Goal: Task Accomplishment & Management: Manage account settings

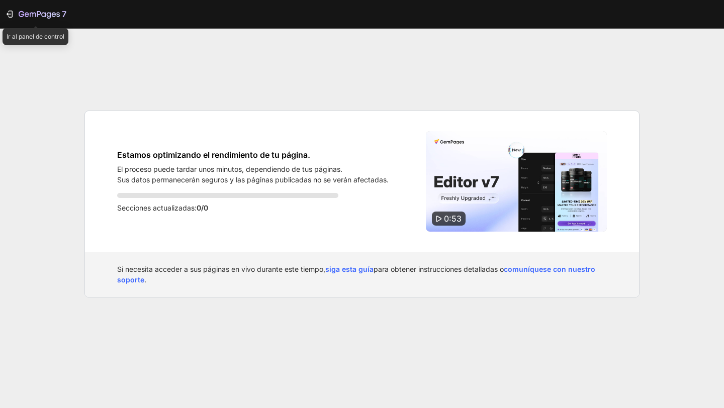
click at [15, 15] on div "7" at bounding box center [36, 14] width 62 height 12
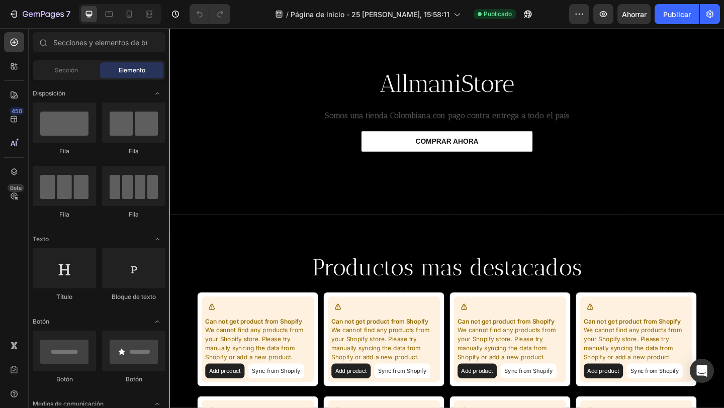
scroll to position [16, 0]
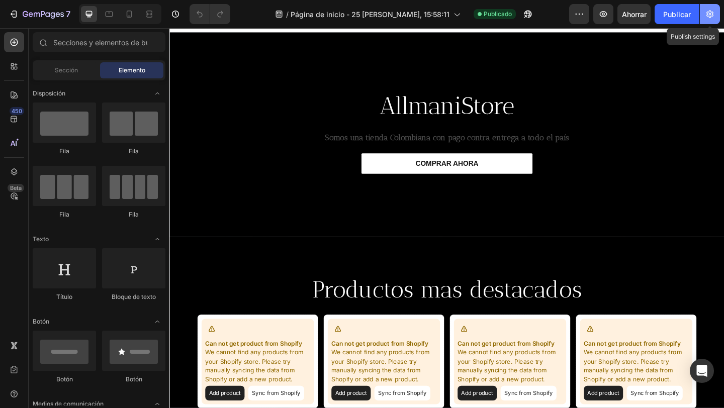
click at [715, 11] on button "button" at bounding box center [710, 14] width 20 height 20
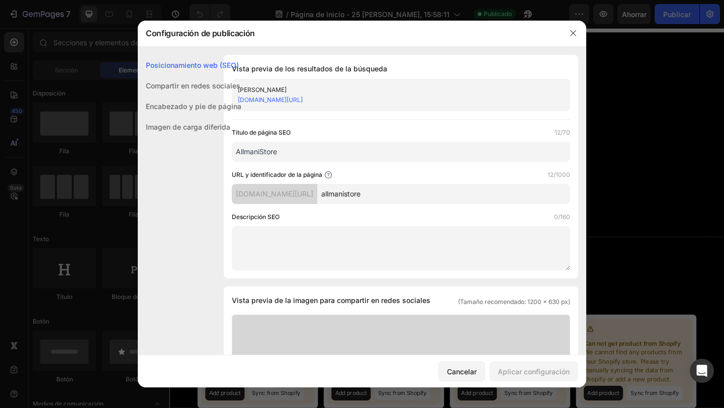
click at [303, 102] on font "[DOMAIN_NAME][URL]" at bounding box center [270, 100] width 65 height 8
click at [305, 194] on font "[DOMAIN_NAME][URL]" at bounding box center [274, 194] width 77 height 9
click at [305, 195] on font "[DOMAIN_NAME][URL]" at bounding box center [274, 194] width 77 height 9
drag, startPoint x: 305, startPoint y: 195, endPoint x: 335, endPoint y: 192, distance: 30.8
click at [313, 192] on font "[DOMAIN_NAME][URL]" at bounding box center [274, 194] width 77 height 9
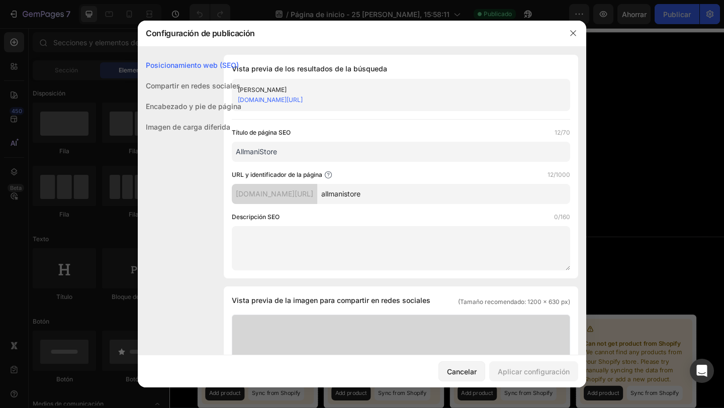
click at [317, 186] on div "[DOMAIN_NAME][URL]" at bounding box center [274, 194] width 85 height 20
click at [317, 195] on div "[DOMAIN_NAME][URL]" at bounding box center [274, 194] width 85 height 20
drag, startPoint x: 343, startPoint y: 194, endPoint x: 245, endPoint y: 190, distance: 97.6
click at [245, 190] on font "[DOMAIN_NAME][URL]" at bounding box center [274, 194] width 77 height 9
click at [394, 173] on div "URL y identificador de la página 12/1000" at bounding box center [401, 175] width 338 height 10
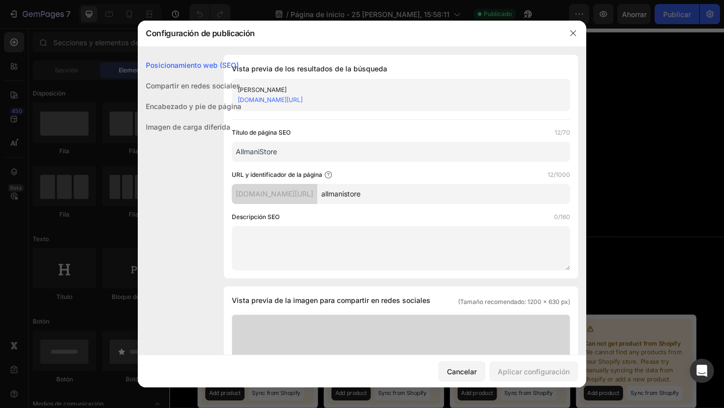
click at [313, 196] on font "[DOMAIN_NAME][URL]" at bounding box center [274, 194] width 77 height 9
click at [313, 195] on font "[DOMAIN_NAME][URL]" at bounding box center [274, 194] width 77 height 9
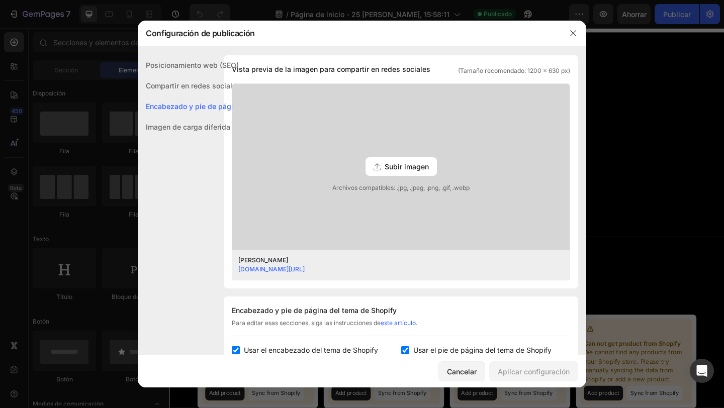
scroll to position [489, 0]
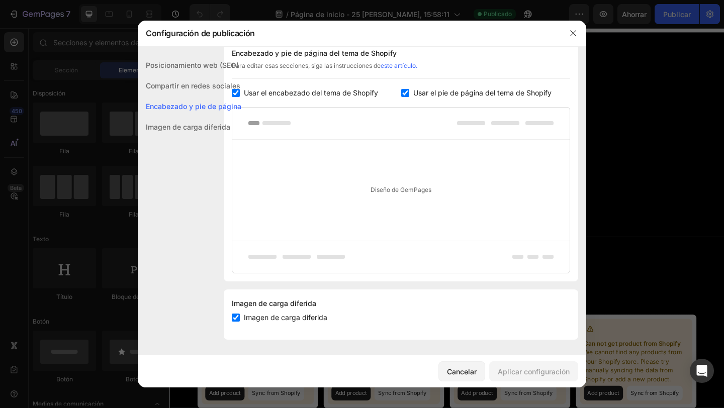
drag, startPoint x: 237, startPoint y: 95, endPoint x: 257, endPoint y: 95, distance: 20.1
click at [239, 96] on input "checkbox" at bounding box center [236, 93] width 8 height 8
checkbox input "false"
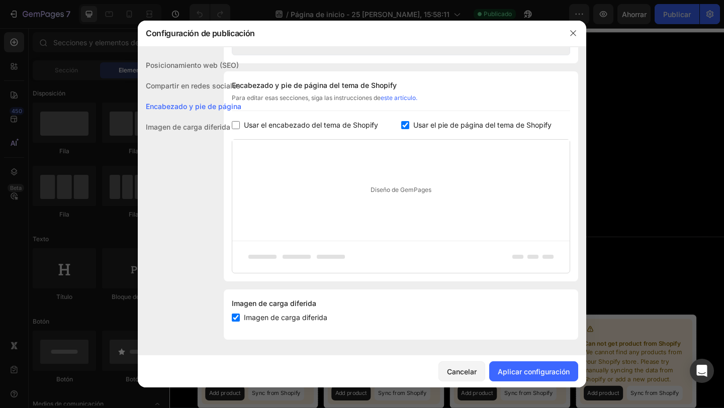
click at [403, 122] on input "checkbox" at bounding box center [405, 125] width 8 height 8
checkbox input "false"
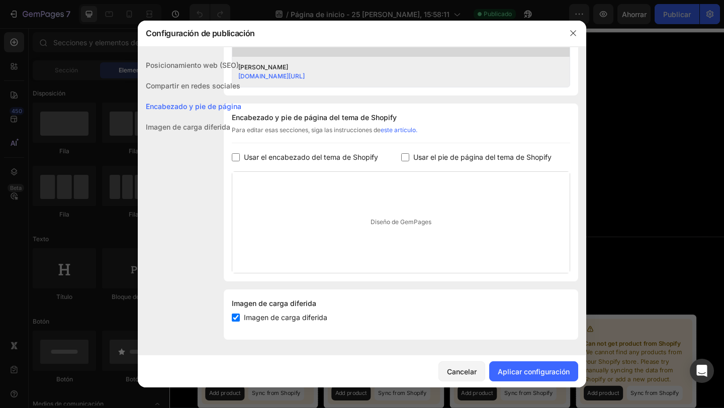
click at [234, 314] on input "checkbox" at bounding box center [236, 318] width 8 height 8
checkbox input "false"
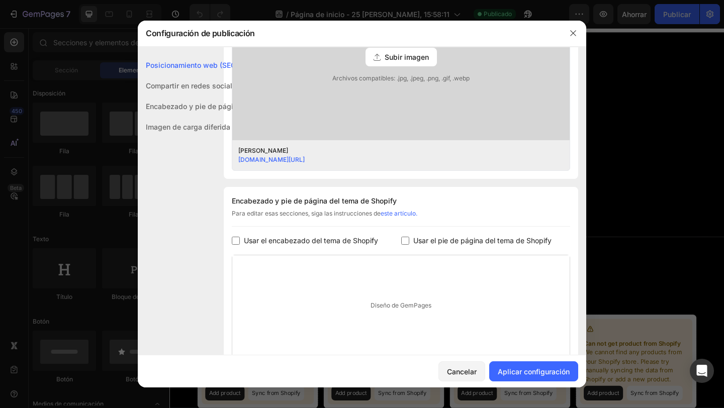
scroll to position [0, 0]
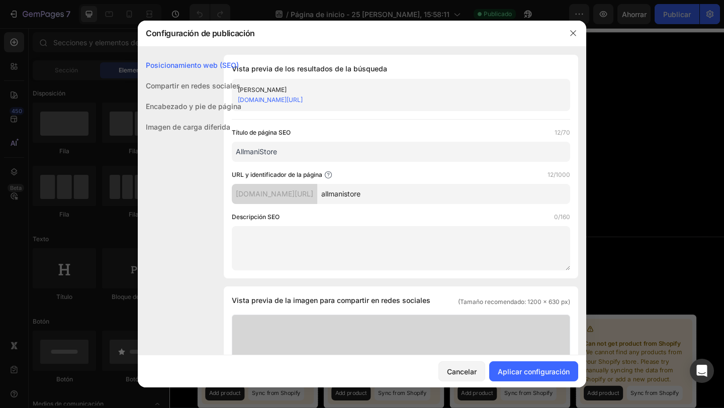
click at [191, 102] on font "Encabezado y pie de página" at bounding box center [194, 106] width 96 height 9
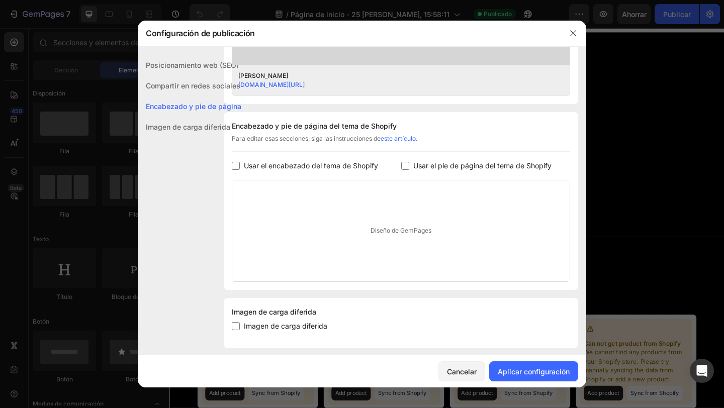
scroll to position [424, 0]
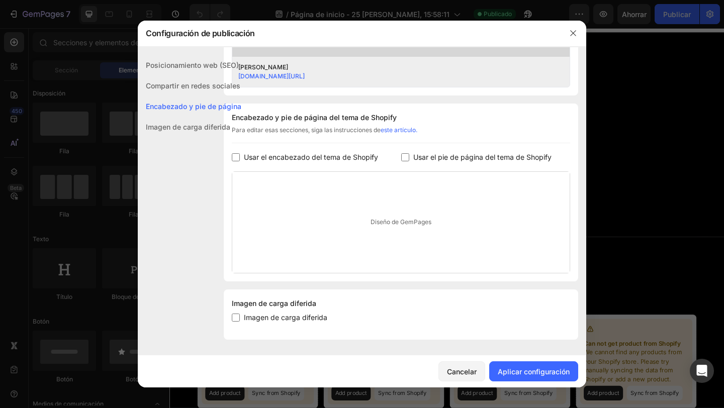
click at [176, 137] on div "Imagen de carga diferida" at bounding box center [190, 127] width 104 height 21
click at [168, 84] on font "Compartir en redes sociales" at bounding box center [193, 85] width 95 height 9
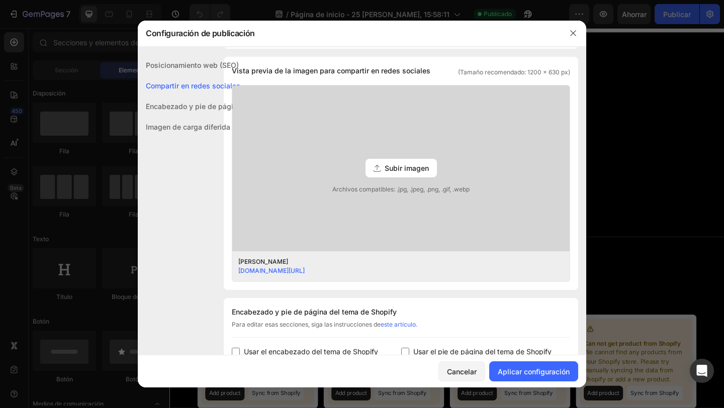
click at [174, 66] on font "Posicionamiento web (SEO)" at bounding box center [192, 65] width 93 height 9
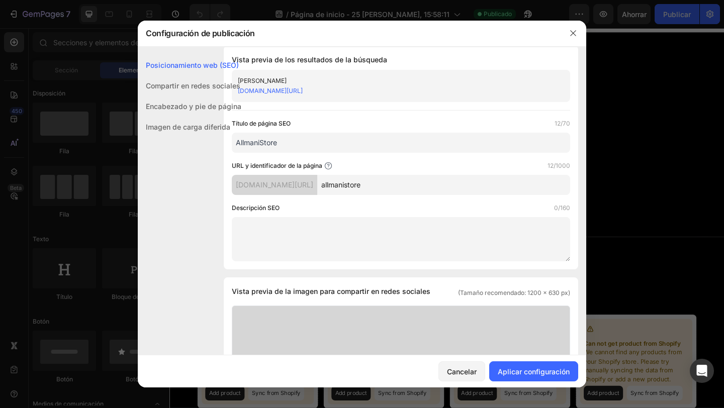
scroll to position [0, 0]
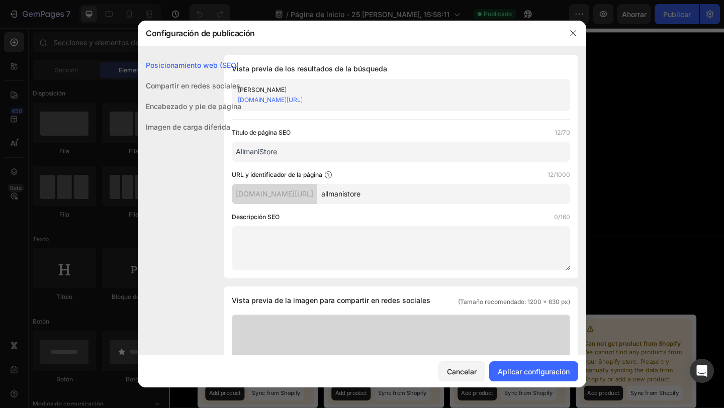
click at [268, 151] on input "AllmaniStore" at bounding box center [401, 152] width 338 height 20
drag, startPoint x: 274, startPoint y: 149, endPoint x: 273, endPoint y: 154, distance: 5.6
click at [274, 151] on input "AllmaniStore" at bounding box center [401, 152] width 338 height 20
click at [258, 83] on div "Tienda Allmani [DOMAIN_NAME][URL]" at bounding box center [401, 95] width 338 height 32
drag, startPoint x: 281, startPoint y: 205, endPoint x: 286, endPoint y: 204, distance: 5.6
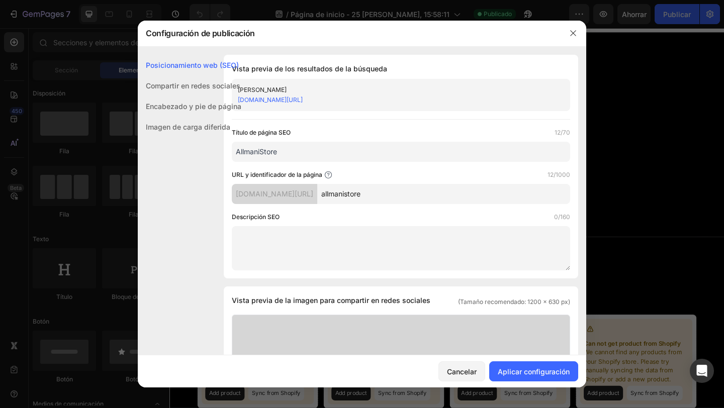
click at [282, 205] on div "Título de página SEO 12/70 AllmaniStore URL y identificador de la página 12/100…" at bounding box center [401, 199] width 338 height 143
click at [398, 197] on input "allmanistore" at bounding box center [443, 194] width 253 height 20
click at [382, 196] on input "allmanistores" at bounding box center [443, 194] width 253 height 20
click at [380, 196] on input "allmanistores" at bounding box center [443, 194] width 253 height 20
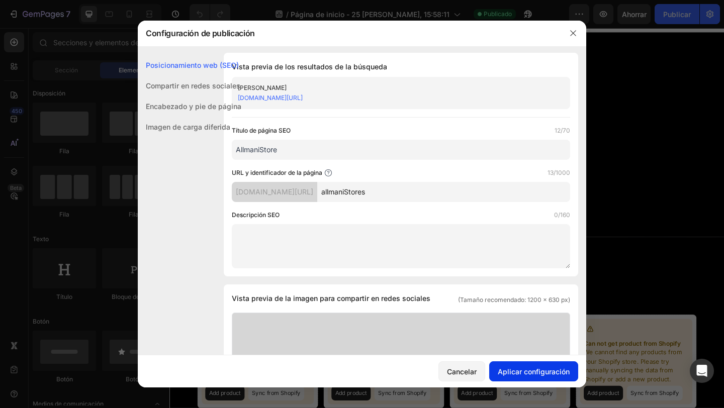
type input "allmaniStores"
click at [557, 374] on font "Aplicar configuración" at bounding box center [534, 371] width 72 height 9
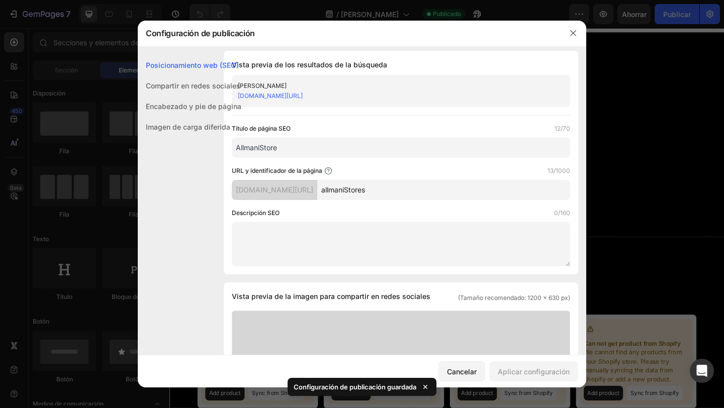
scroll to position [6, 0]
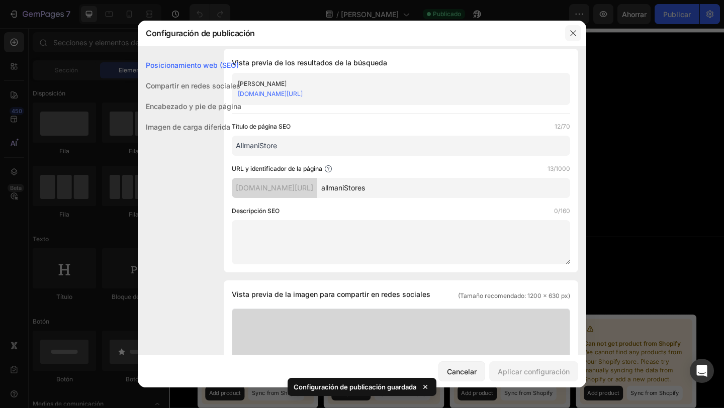
click at [570, 37] on icon "button" at bounding box center [573, 33] width 8 height 8
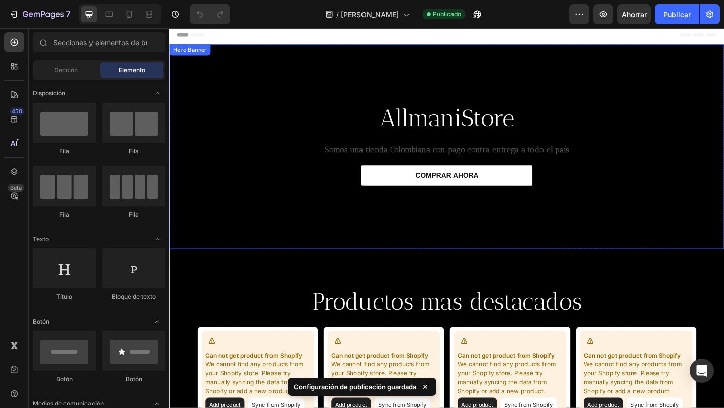
scroll to position [0, 0]
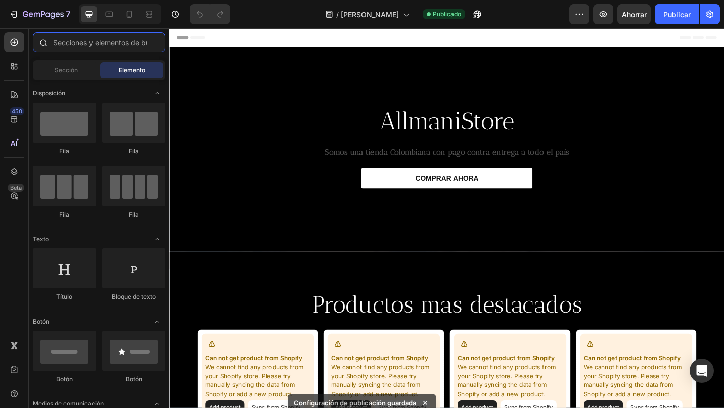
click at [88, 45] on input "text" at bounding box center [99, 42] width 133 height 20
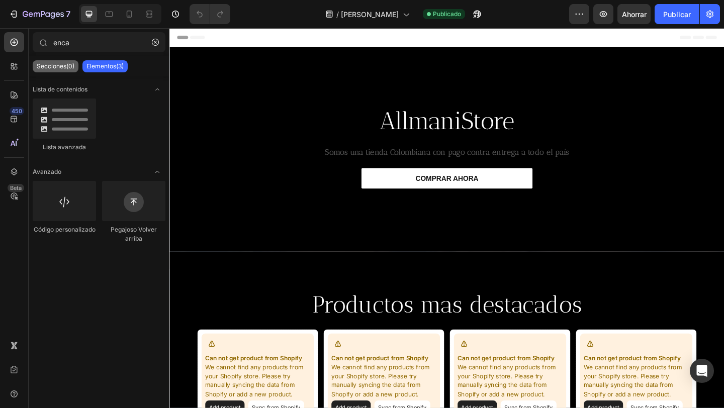
click at [64, 65] on font "Secciones(0)" at bounding box center [56, 66] width 38 height 8
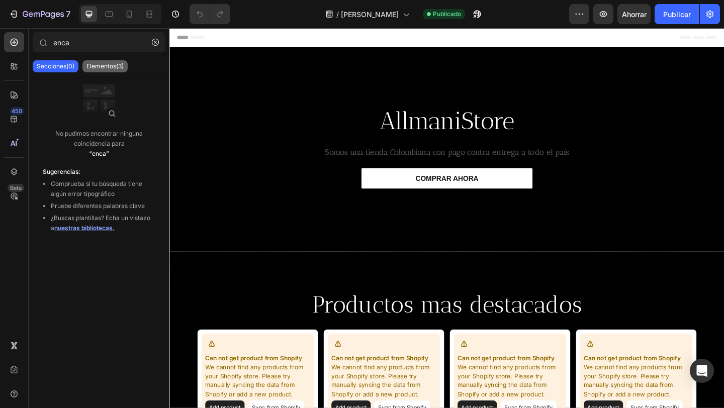
click at [96, 65] on font "Elementos(3)" at bounding box center [104, 66] width 37 height 8
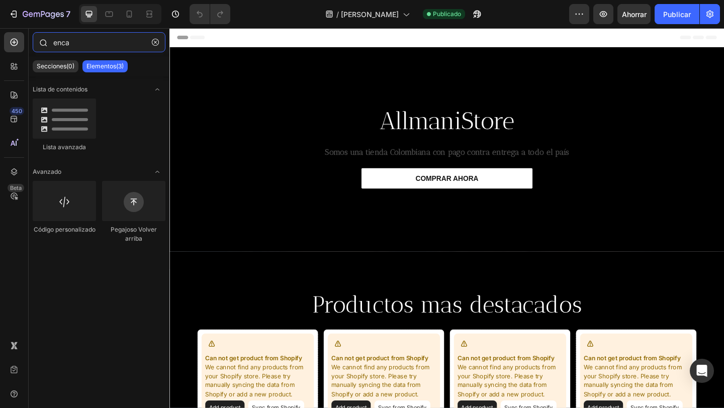
click at [99, 40] on input "enca" at bounding box center [99, 42] width 133 height 20
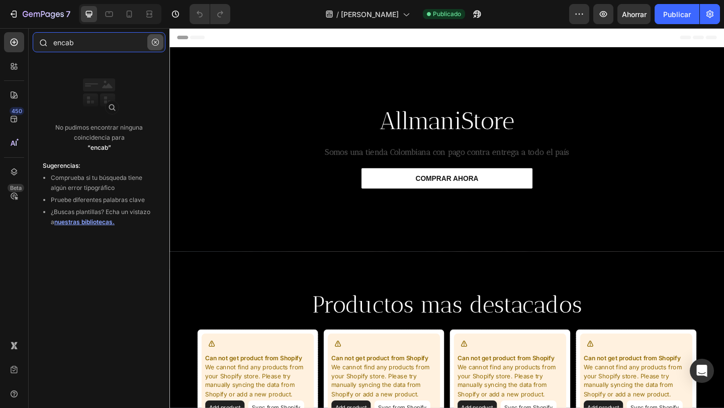
type input "encab"
click at [155, 43] on icon "button" at bounding box center [155, 42] width 7 height 7
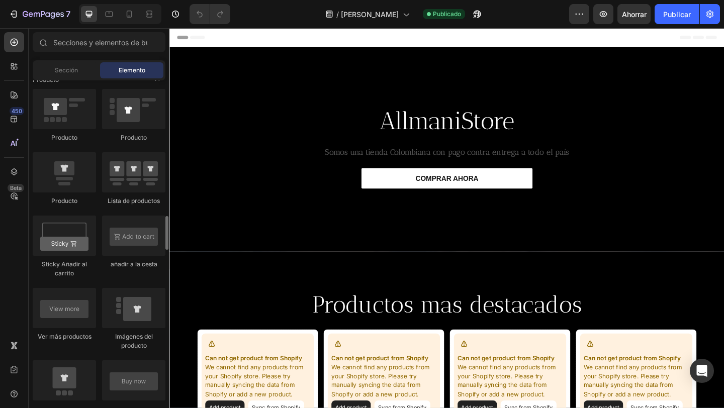
scroll to position [1330, 0]
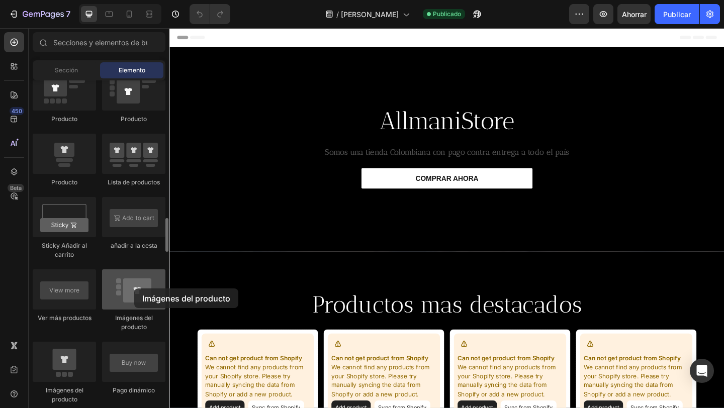
drag, startPoint x: 131, startPoint y: 297, endPoint x: 134, endPoint y: 289, distance: 9.2
click at [134, 289] on div at bounding box center [133, 289] width 63 height 40
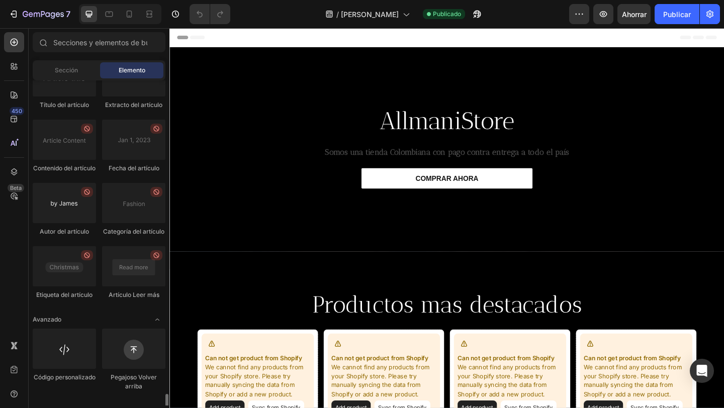
scroll to position [2808, 0]
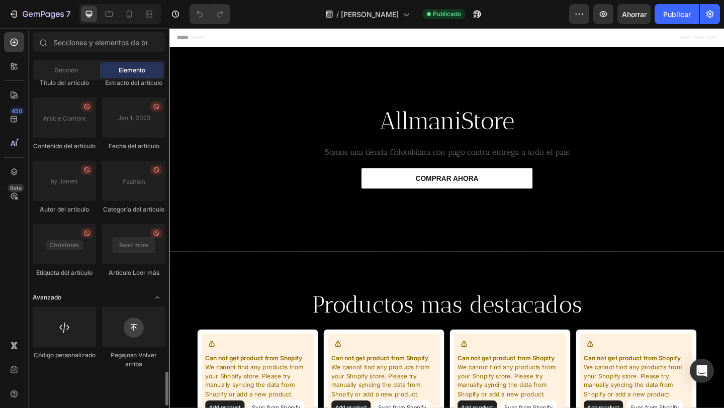
click at [160, 302] on icon "Abrir con palanca" at bounding box center [157, 298] width 8 height 8
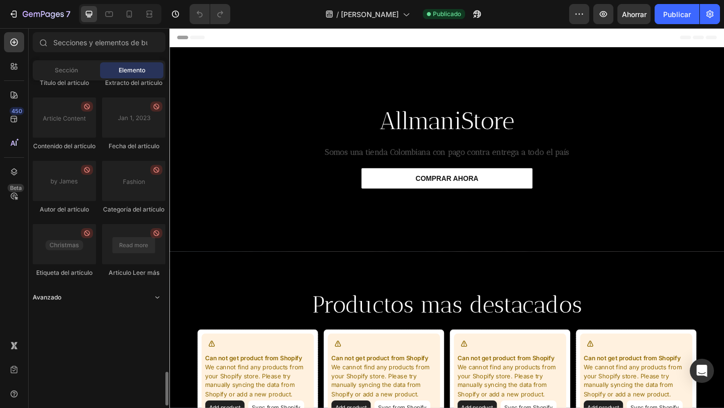
click at [160, 302] on icon "Abrir con palanca" at bounding box center [157, 298] width 8 height 8
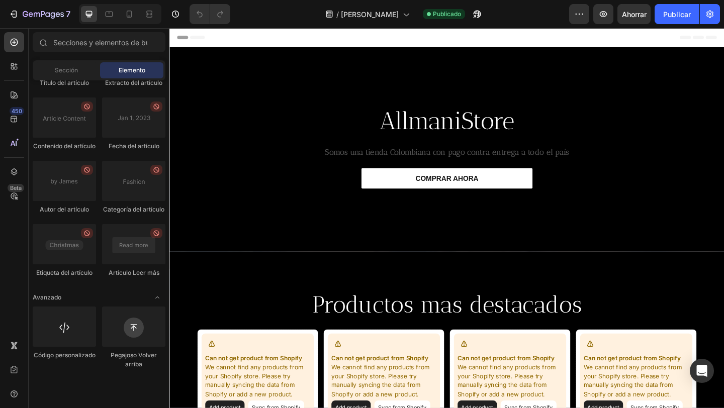
click at [185, 39] on div "Header" at bounding box center [193, 38] width 37 height 12
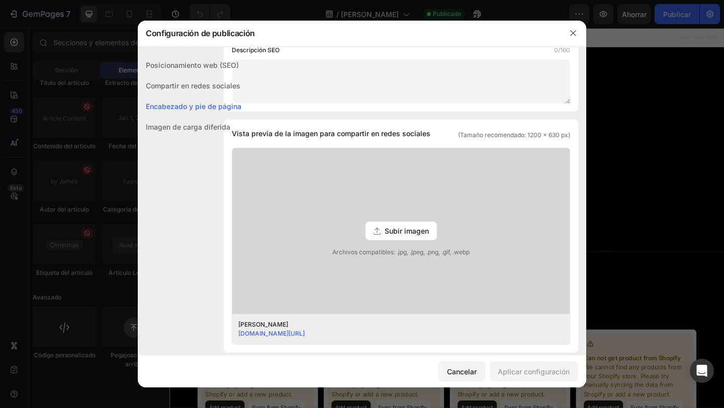
scroll to position [424, 0]
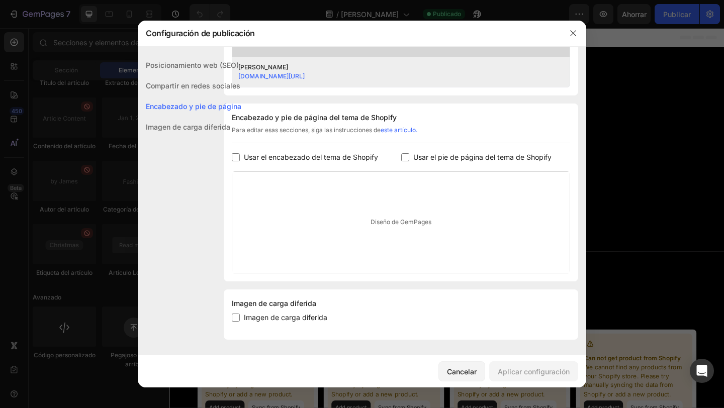
drag, startPoint x: 491, startPoint y: 67, endPoint x: 522, endPoint y: 50, distance: 34.9
click at [496, 63] on div "[PERSON_NAME]" at bounding box center [393, 67] width 310 height 9
click at [572, 33] on icon "button" at bounding box center [573, 33] width 6 height 6
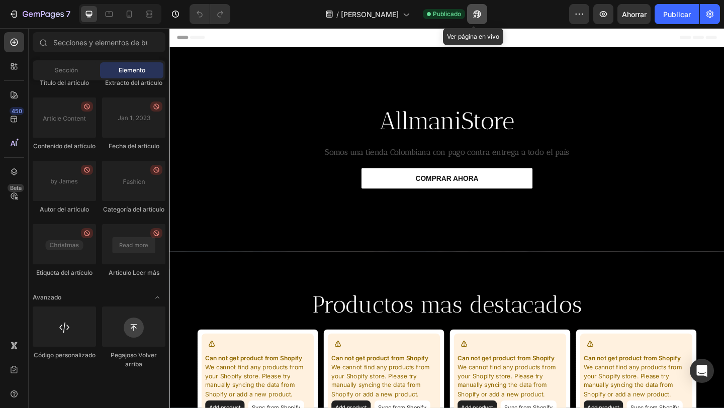
click at [474, 15] on icon "button" at bounding box center [475, 16] width 3 height 3
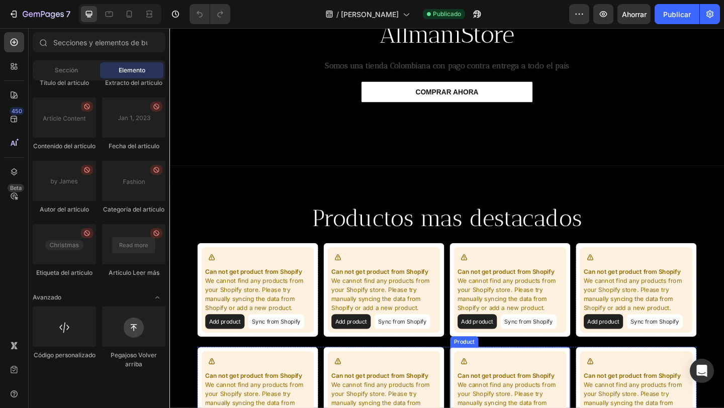
scroll to position [95, 0]
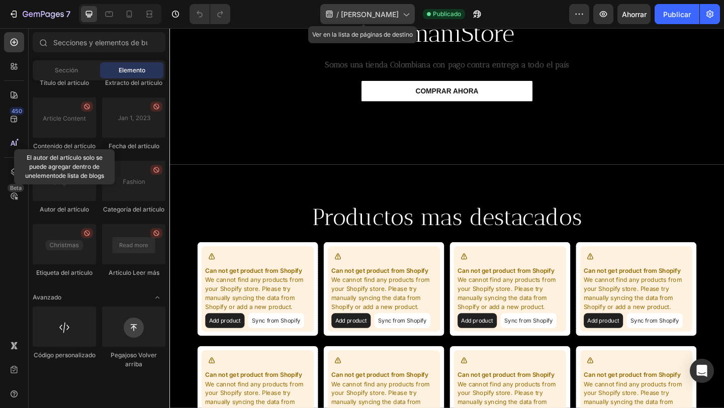
click at [376, 8] on div "/ [PERSON_NAME]" at bounding box center [367, 14] width 95 height 20
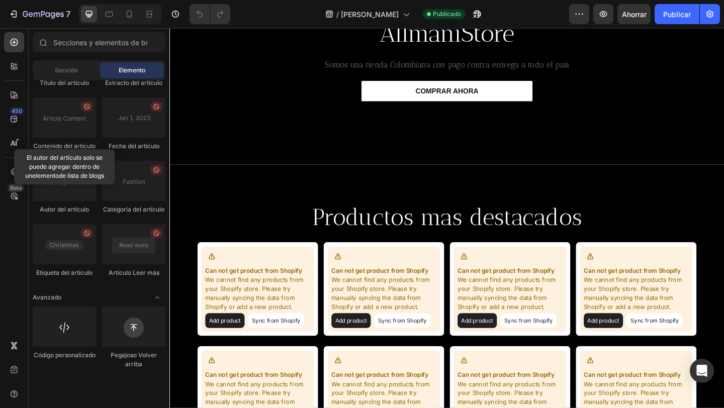
click at [275, 16] on div "/ [PERSON_NAME] Publicado" at bounding box center [403, 14] width 331 height 20
click at [584, 16] on icon "button" at bounding box center [579, 14] width 10 height 10
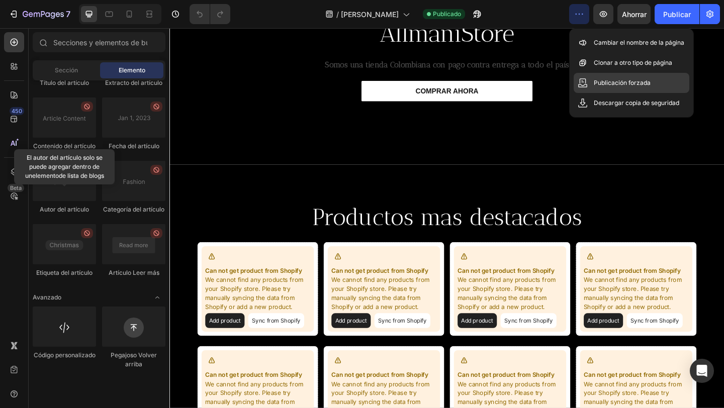
click at [618, 87] on p "Publicación forzada" at bounding box center [622, 83] width 57 height 10
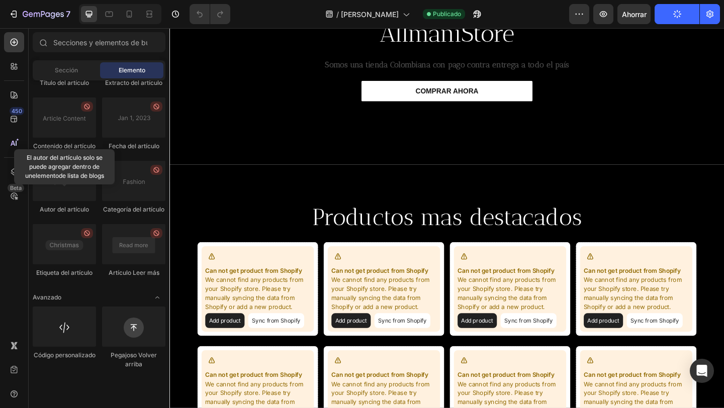
click at [684, 12] on button "Publicar" at bounding box center [677, 14] width 45 height 20
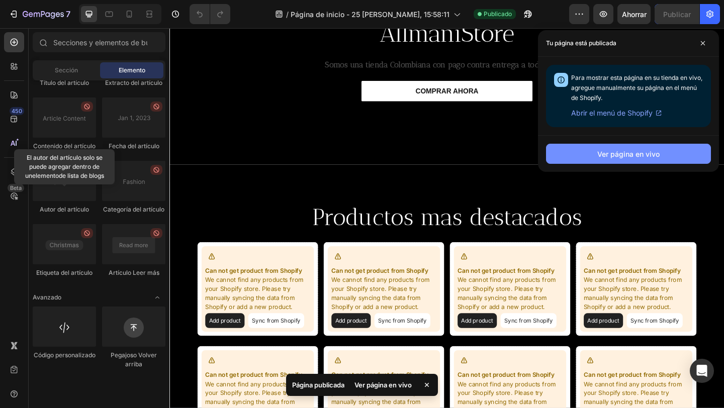
click at [612, 162] on button "Ver página en vivo" at bounding box center [628, 154] width 165 height 20
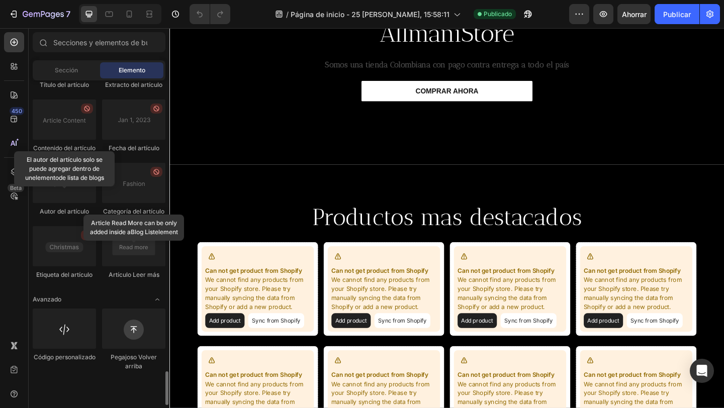
scroll to position [2808, 0]
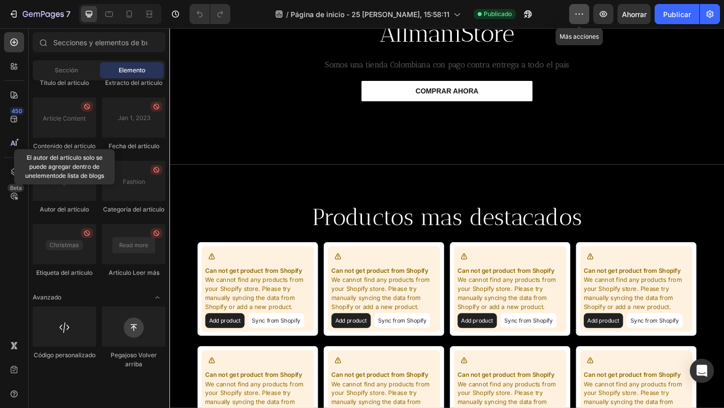
click at [581, 12] on icon "button" at bounding box center [579, 14] width 10 height 10
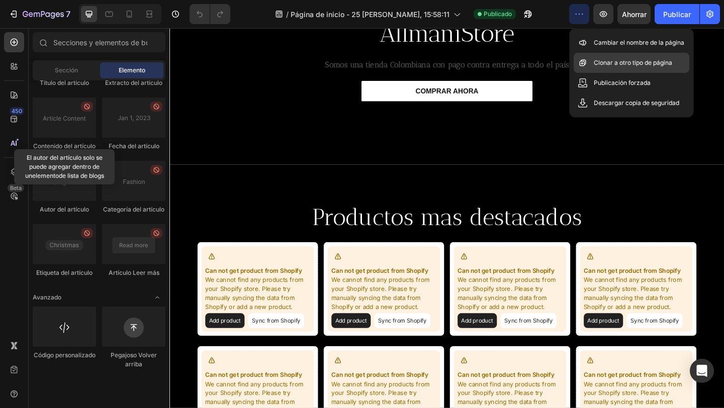
click at [624, 62] on font "Clonar a otro tipo de página" at bounding box center [633, 63] width 78 height 8
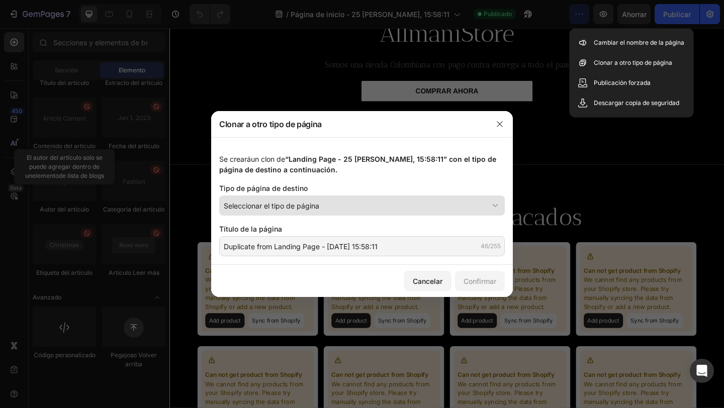
click at [360, 208] on div "Seleccionar el tipo de página" at bounding box center [356, 206] width 264 height 11
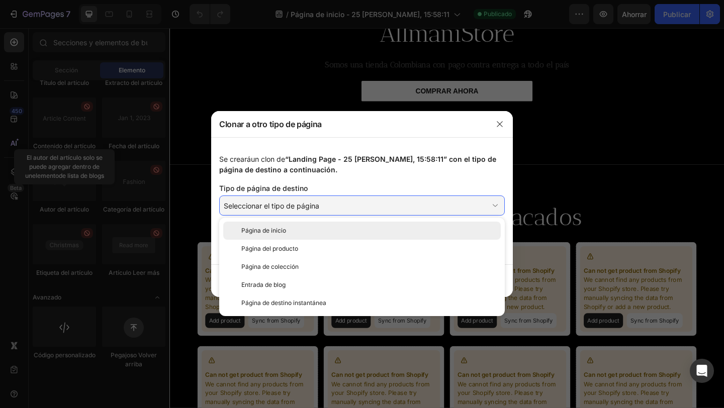
click at [295, 228] on div "Página de inicio" at bounding box center [368, 230] width 255 height 9
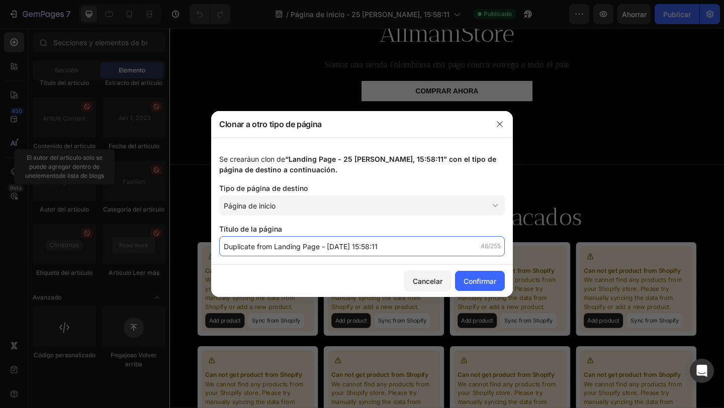
drag, startPoint x: 427, startPoint y: 254, endPoint x: 404, endPoint y: 246, distance: 24.2
click at [404, 246] on input "Duplicate from Landing Page - [DATE] 15:58:11" at bounding box center [362, 246] width 286 height 20
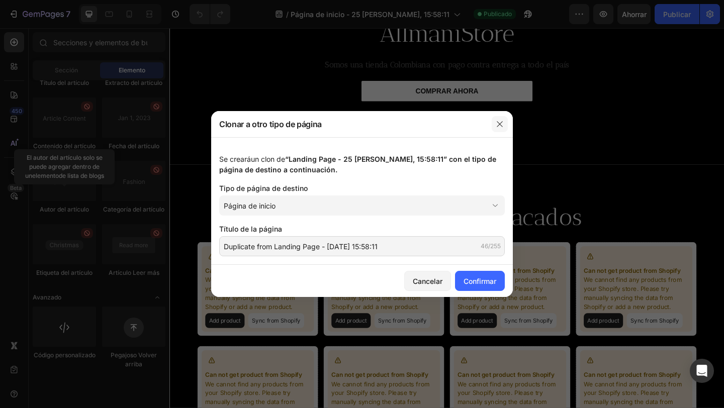
click at [497, 123] on icon "button" at bounding box center [500, 124] width 8 height 8
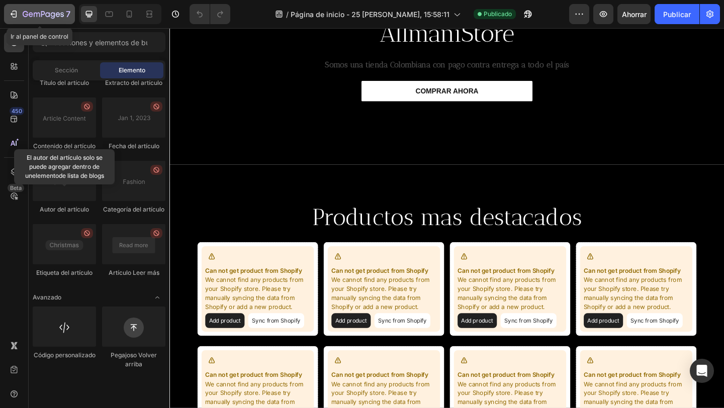
click at [12, 6] on button "7" at bounding box center [39, 14] width 71 height 20
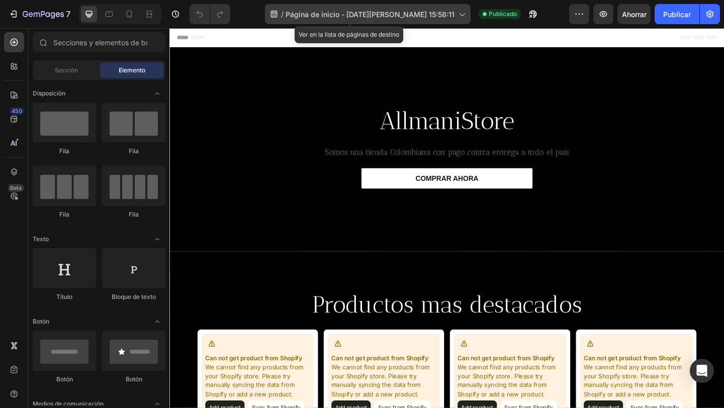
click at [456, 16] on icon at bounding box center [461, 14] width 10 height 10
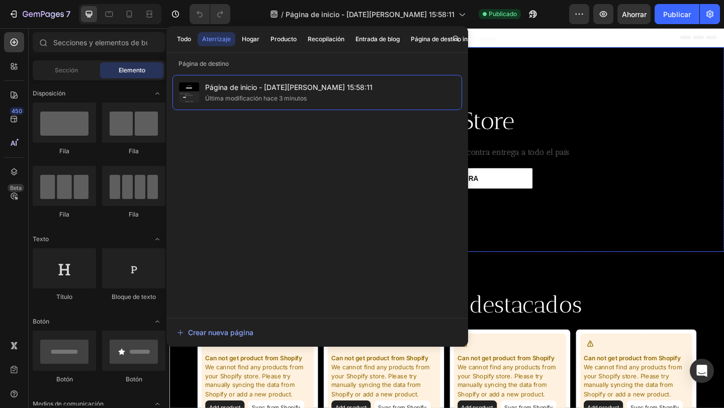
click at [550, 89] on div "Text Block AllmaniStore Heading Somos una tienda Colombiana con pago contra ent…" at bounding box center [470, 160] width 603 height 223
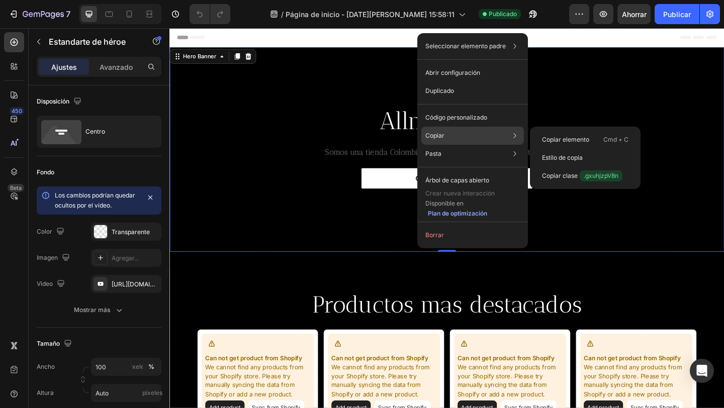
click at [449, 133] on div "Copiar Copiar elemento Cmd + C Estilo de copia Copiar clase .gxuhjzpV8n" at bounding box center [472, 136] width 103 height 18
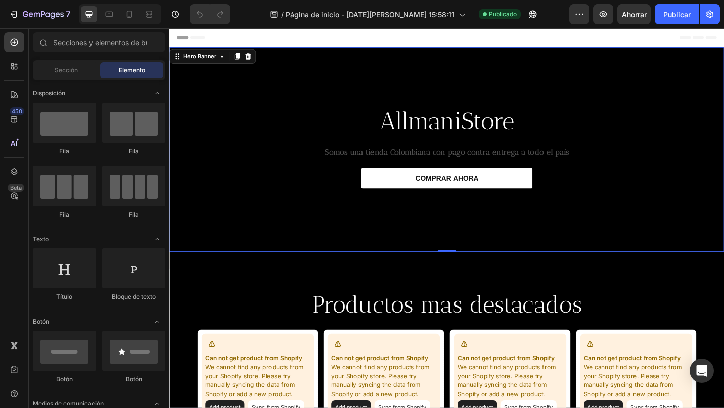
click at [284, 40] on div "Header" at bounding box center [470, 38] width 587 height 20
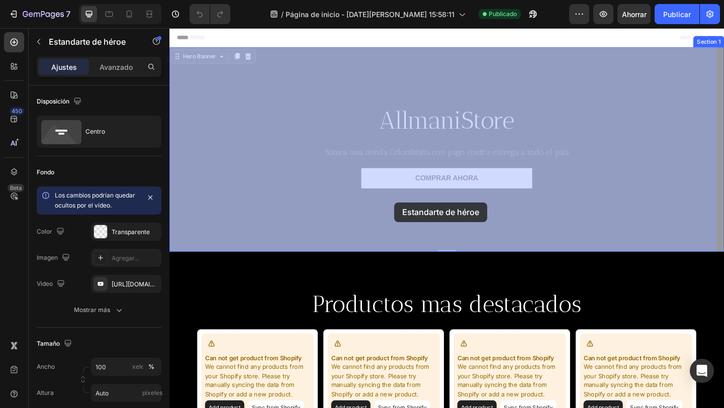
drag, startPoint x: 172, startPoint y: 60, endPoint x: 343, endPoint y: 154, distance: 194.8
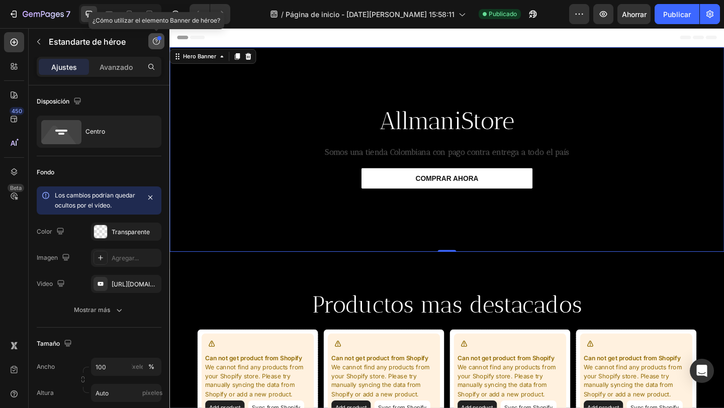
click at [159, 49] on button "button" at bounding box center [156, 41] width 16 height 16
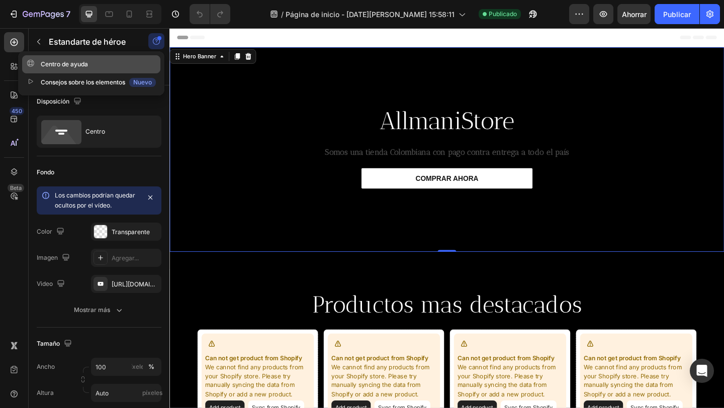
click at [61, 59] on div "Centro de ayuda" at bounding box center [57, 64] width 61 height 10
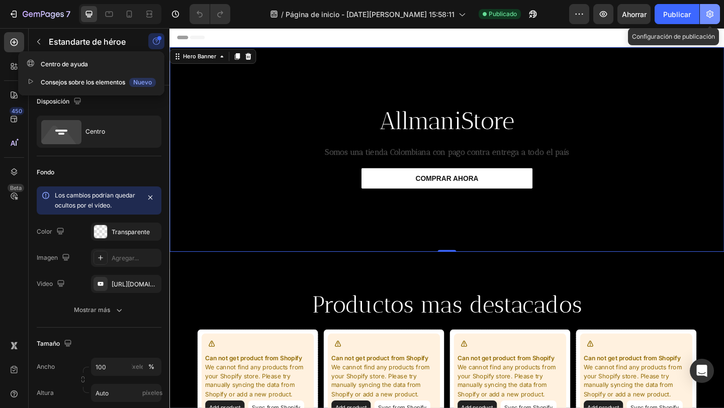
click at [705, 19] on icon "button" at bounding box center [710, 14] width 10 height 10
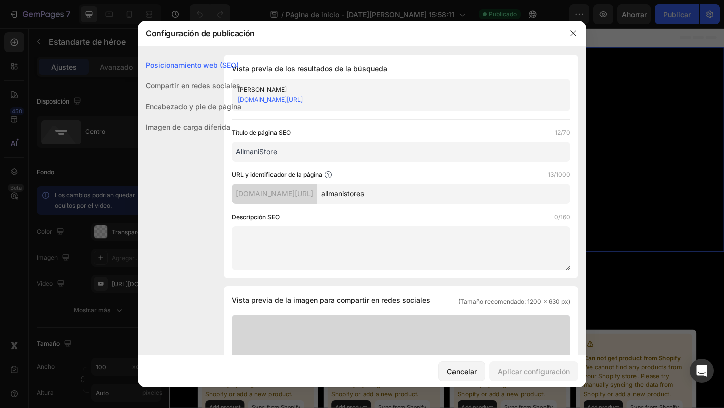
drag, startPoint x: 238, startPoint y: 193, endPoint x: 346, endPoint y: 194, distance: 108.6
click at [346, 194] on div "Posicionamiento web (SEO) Compartir en redes sociales Encabezado y pie de págin…" at bounding box center [362, 413] width 448 height 717
copy div "Posicionamiento web (SEO) Vista previa de los resultados de la búsqueda Tienda …"
click at [225, 197] on div "Posicionamiento web (SEO) Compartir en redes sociales Encabezado y pie de págin…" at bounding box center [190, 238] width 104 height 367
drag, startPoint x: 235, startPoint y: 193, endPoint x: 292, endPoint y: 198, distance: 57.5
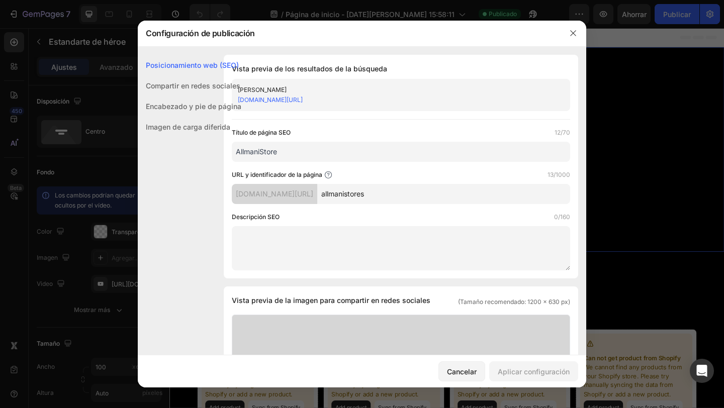
click at [310, 195] on div "Posicionamiento web (SEO) Compartir en redes sociales Encabezado y pie de págin…" at bounding box center [362, 413] width 448 height 717
click at [297, 196] on font "[DOMAIN_NAME][URL]" at bounding box center [274, 194] width 77 height 9
drag, startPoint x: 297, startPoint y: 196, endPoint x: 233, endPoint y: 193, distance: 64.4
click at [232, 193] on div "Posicionamiento web (SEO) Compartir en redes sociales Encabezado y pie de págin…" at bounding box center [362, 413] width 448 height 717
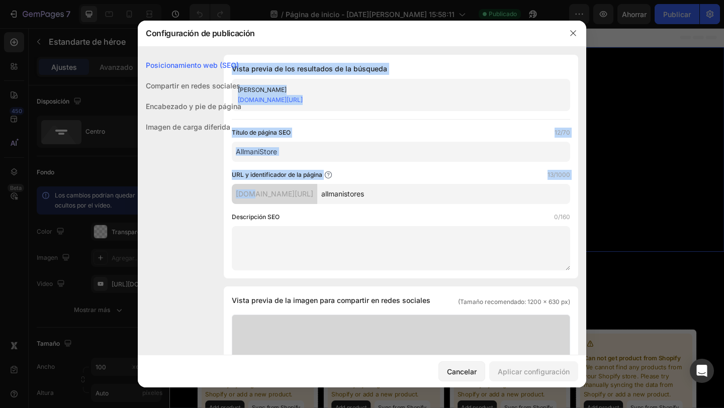
drag, startPoint x: 237, startPoint y: 195, endPoint x: 249, endPoint y: 195, distance: 12.1
click at [249, 195] on div "Posicionamiento web (SEO) Compartir en redes sociales Encabezado y pie de págin…" at bounding box center [362, 413] width 448 height 717
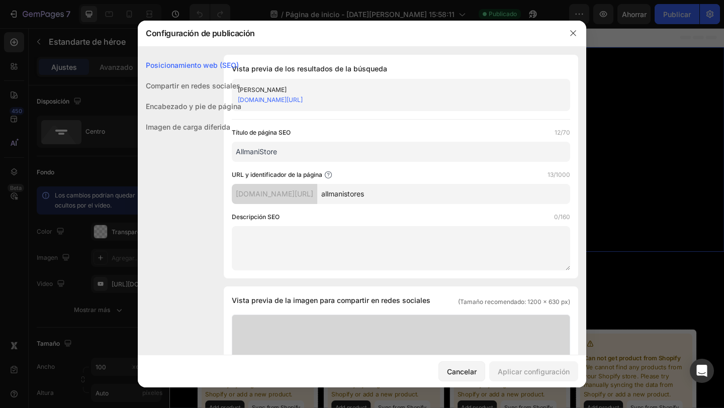
click at [313, 193] on font "[DOMAIN_NAME][URL]" at bounding box center [274, 194] width 77 height 9
drag, startPoint x: 345, startPoint y: 195, endPoint x: 241, endPoint y: 195, distance: 104.1
click at [241, 195] on div "[DOMAIN_NAME][URL]" at bounding box center [274, 194] width 85 height 20
copy font "sces-sr.myshopify.com/pages/"
click at [328, 172] on icon at bounding box center [328, 175] width 8 height 8
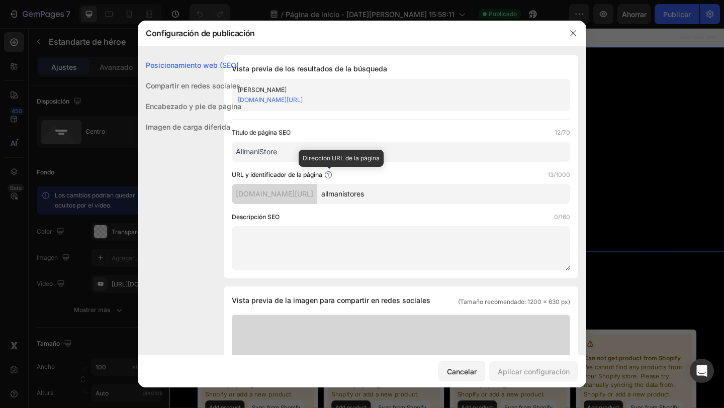
click at [328, 176] on icon at bounding box center [328, 176] width 1 height 1
click at [324, 172] on div "URL y identificador de la página" at bounding box center [282, 175] width 101 height 10
click at [329, 174] on icon at bounding box center [328, 175] width 8 height 8
click at [329, 176] on icon at bounding box center [328, 175] width 8 height 8
click at [315, 183] on div "URL y identificador de la página 13/1000 i5sces-sr.myshopify.com/pages/ allmani…" at bounding box center [401, 187] width 338 height 34
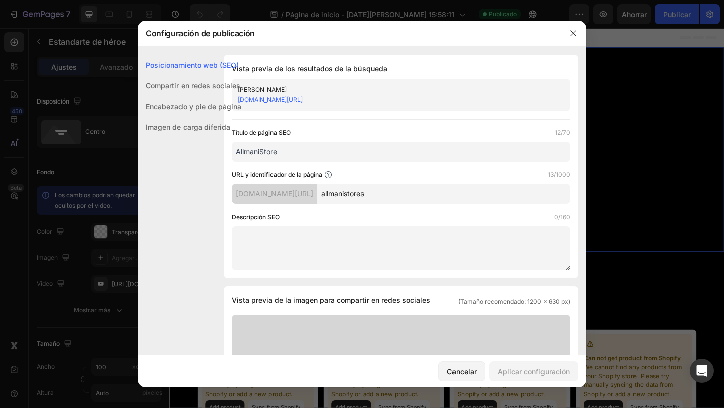
click at [316, 188] on div "[DOMAIN_NAME][URL]" at bounding box center [274, 194] width 85 height 20
click at [313, 195] on font "[DOMAIN_NAME][URL]" at bounding box center [274, 194] width 77 height 9
drag, startPoint x: 315, startPoint y: 195, endPoint x: 317, endPoint y: 189, distance: 5.9
click at [313, 192] on font "[DOMAIN_NAME][URL]" at bounding box center [274, 194] width 77 height 9
click at [313, 196] on font "[DOMAIN_NAME][URL]" at bounding box center [274, 194] width 77 height 9
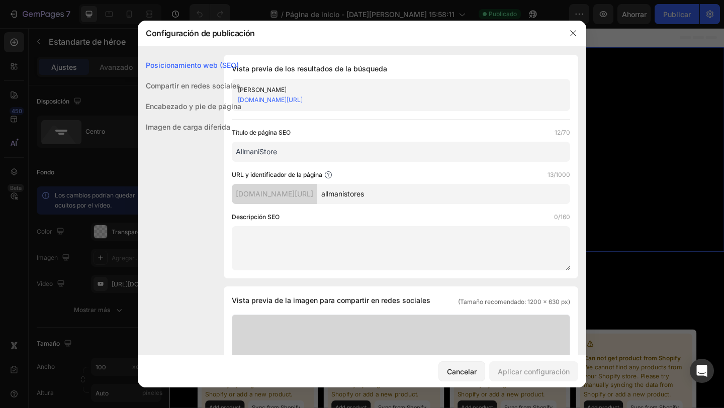
drag, startPoint x: 332, startPoint y: 195, endPoint x: 239, endPoint y: 195, distance: 93.0
click at [238, 195] on div "Posicionamiento web (SEO) Compartir en redes sociales Encabezado y pie de págin…" at bounding box center [362, 413] width 448 height 717
click at [238, 175] on div "Posicionamiento web (SEO) Compartir en redes sociales Encabezado y pie de págin…" at bounding box center [190, 238] width 104 height 367
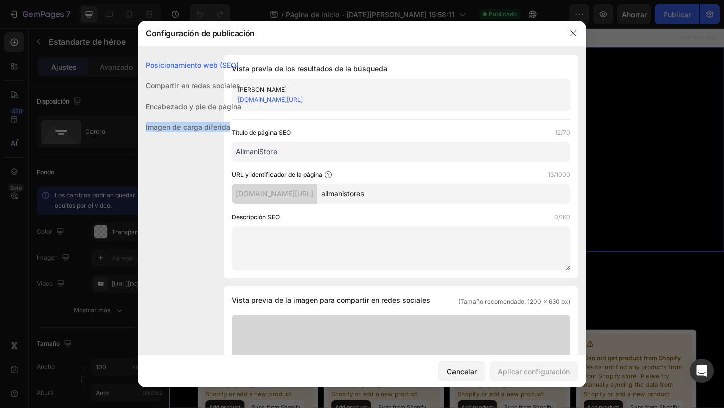
click at [288, 103] on font "[DOMAIN_NAME][URL]" at bounding box center [270, 100] width 65 height 8
click at [263, 155] on input "AllmaniStore" at bounding box center [401, 152] width 338 height 20
type input "Allmanistore"
click at [322, 126] on div "Vista previa de los resultados de la búsqueda Tienda Allmanistore i5sces-sr.mys…" at bounding box center [401, 167] width 354 height 224
click at [571, 33] on icon "button" at bounding box center [573, 33] width 8 height 8
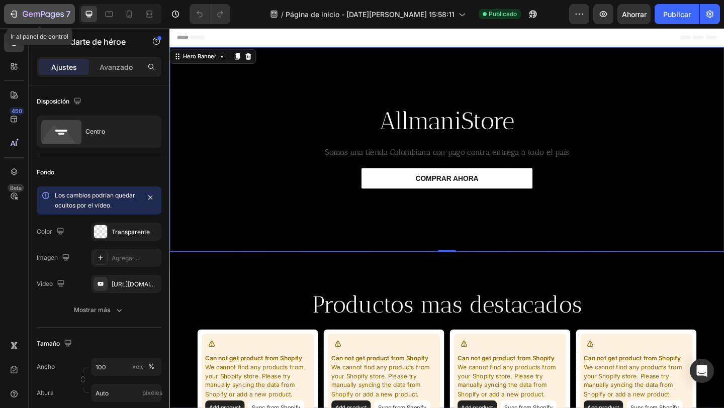
click at [61, 13] on icon "button" at bounding box center [62, 14] width 4 height 5
